Goal: Task Accomplishment & Management: Manage account settings

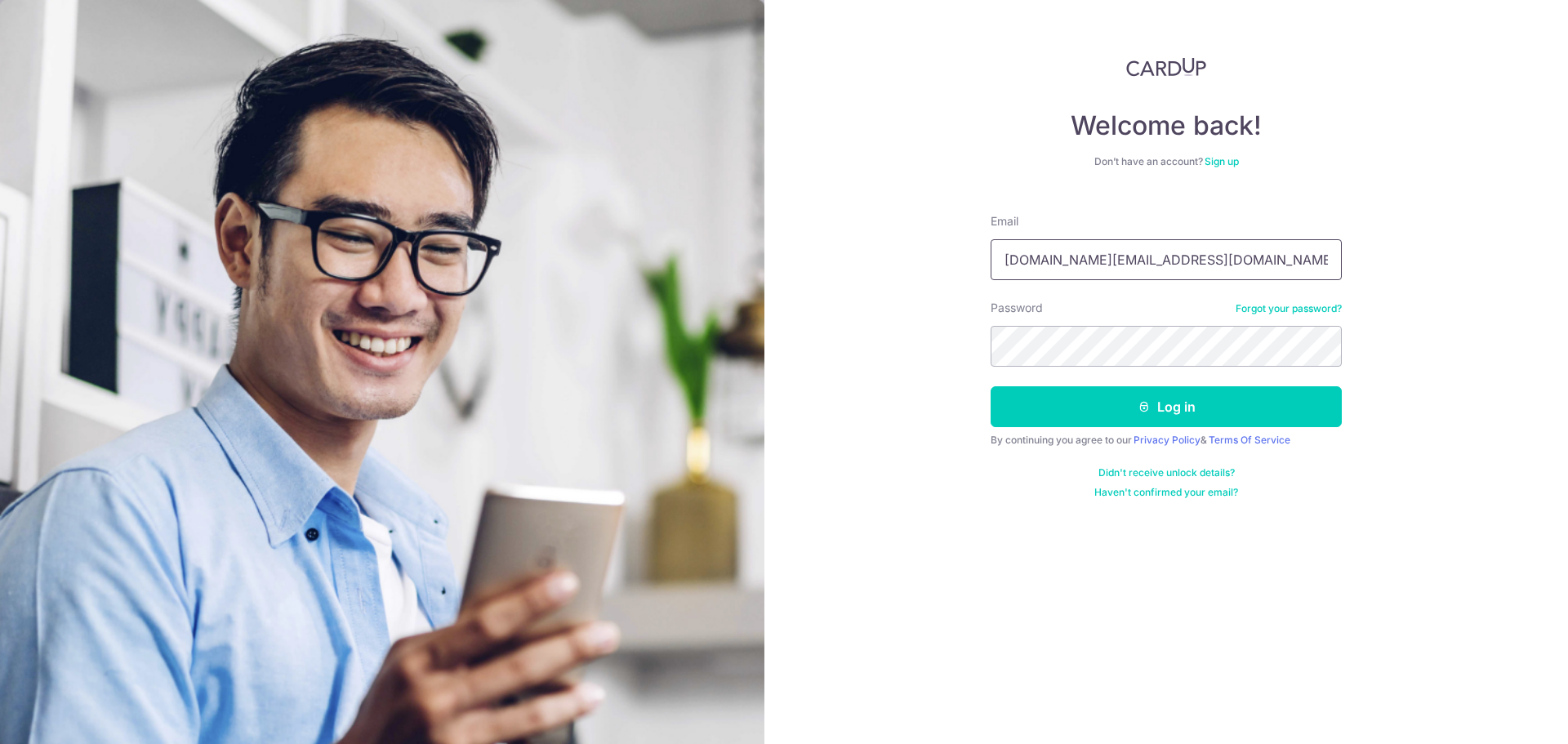
click at [1151, 258] on input "cin.ren@yahoo.com.sg" at bounding box center [1166, 260] width 351 height 41
drag, startPoint x: 1151, startPoint y: 258, endPoint x: 1032, endPoint y: 268, distance: 119.4
click at [1032, 268] on input "cin.ren@yahoo.com.sg" at bounding box center [1166, 260] width 351 height 41
type input "k"
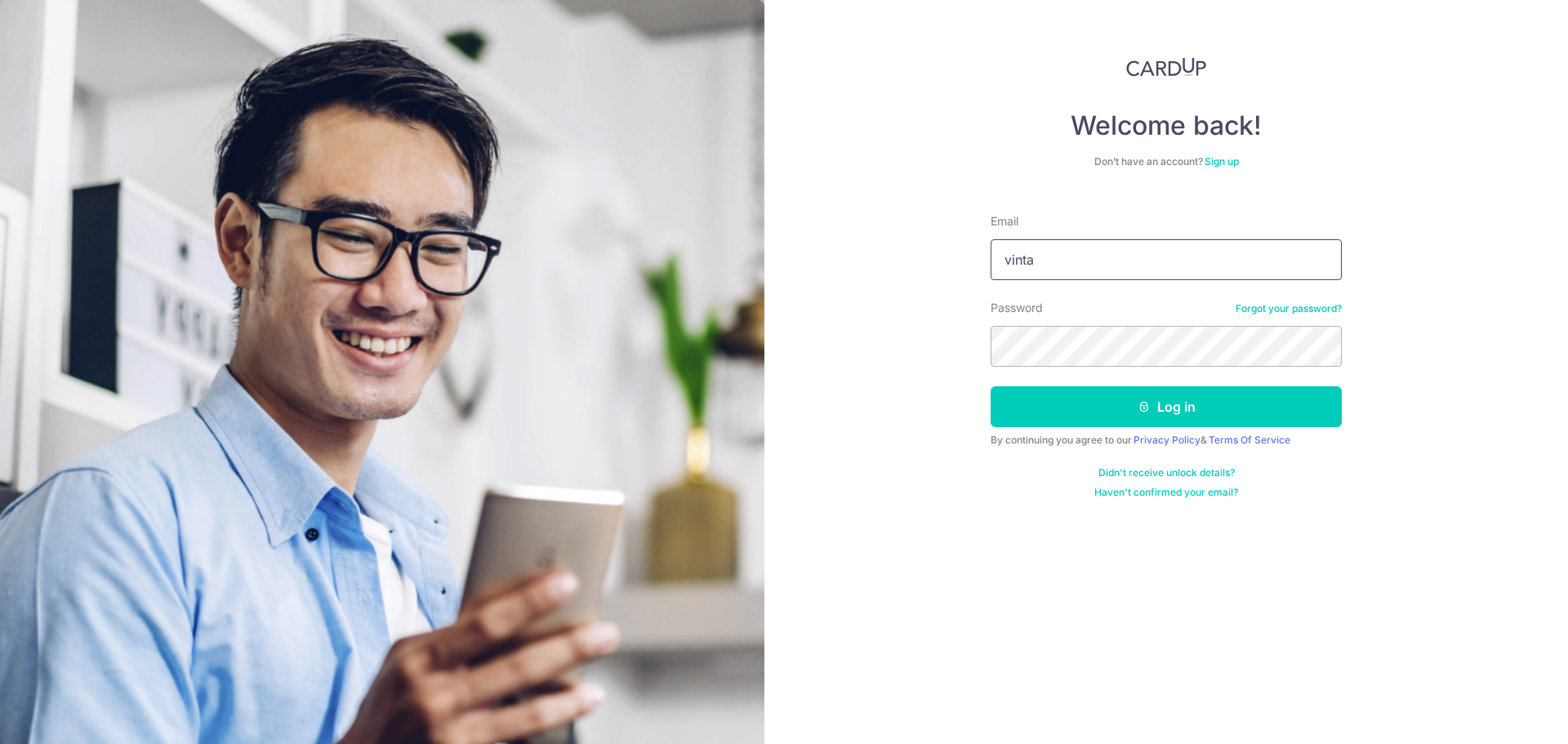
type input "[EMAIL_ADDRESS][DOMAIN_NAME]"
click at [879, 369] on div "Welcome back! Don’t have an account? Sign up Email vintay55@gmail.com Password …" at bounding box center [1166, 372] width 803 height 744
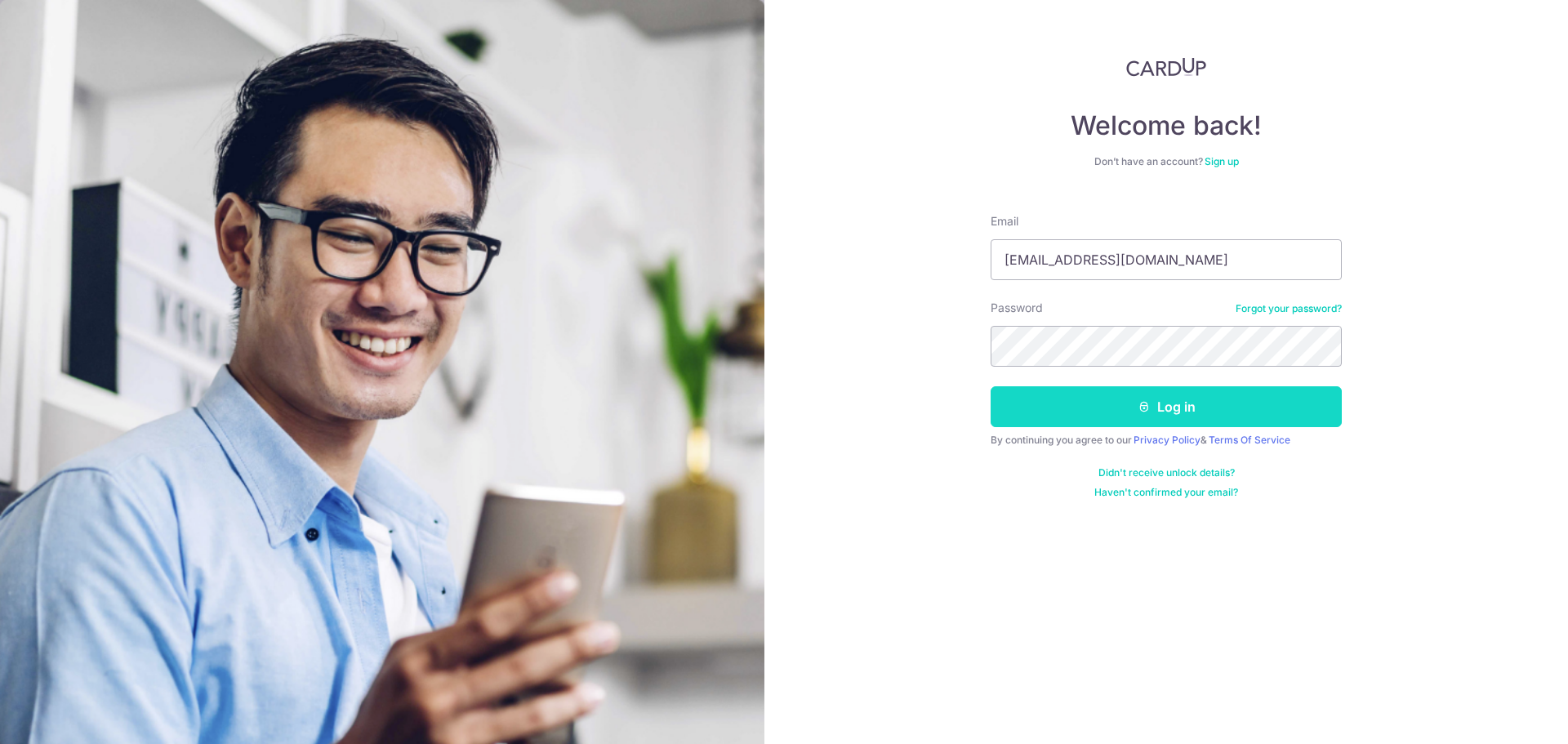
click at [1022, 405] on button "Log in" at bounding box center [1166, 406] width 351 height 41
